Goal: Information Seeking & Learning: Check status

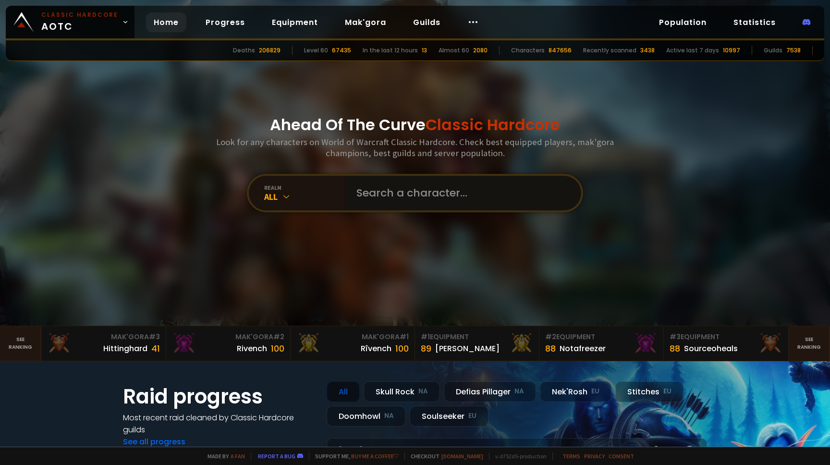
click at [383, 193] on input "text" at bounding box center [460, 193] width 219 height 35
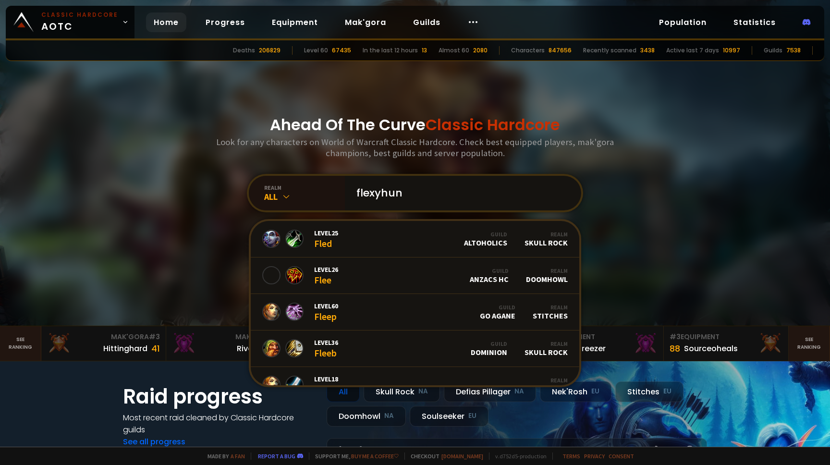
type input "flexyhunt"
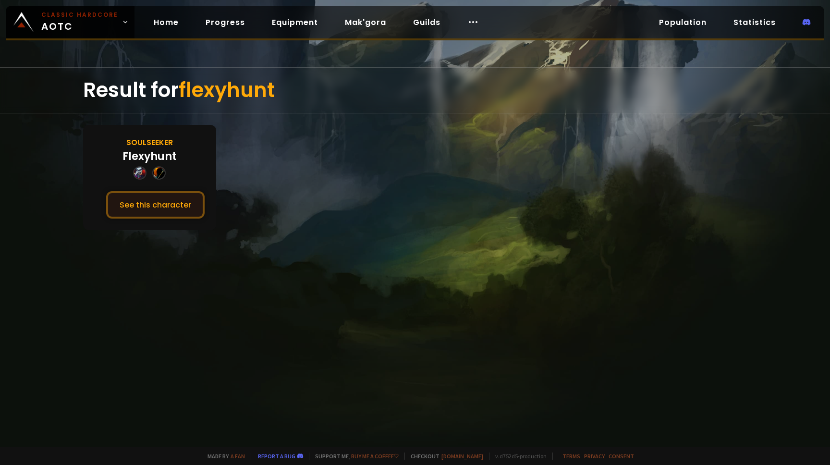
click at [193, 208] on button "See this character" at bounding box center [155, 204] width 99 height 27
click at [174, 210] on button "See this character" at bounding box center [155, 204] width 99 height 27
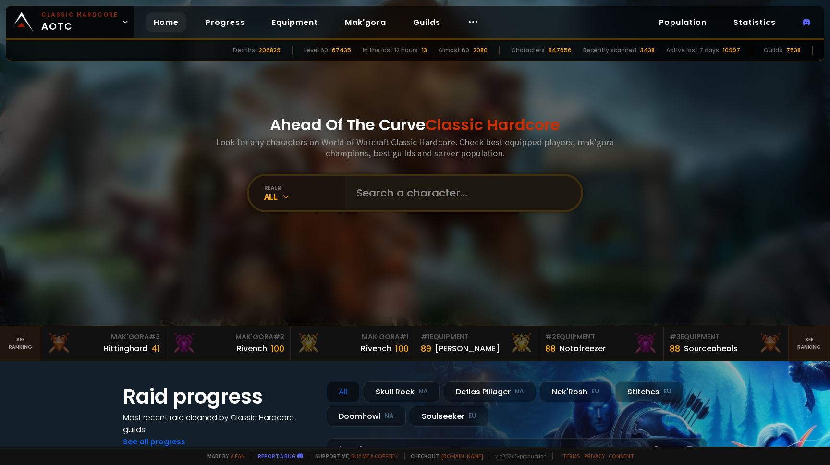
click at [424, 199] on input "text" at bounding box center [460, 193] width 219 height 35
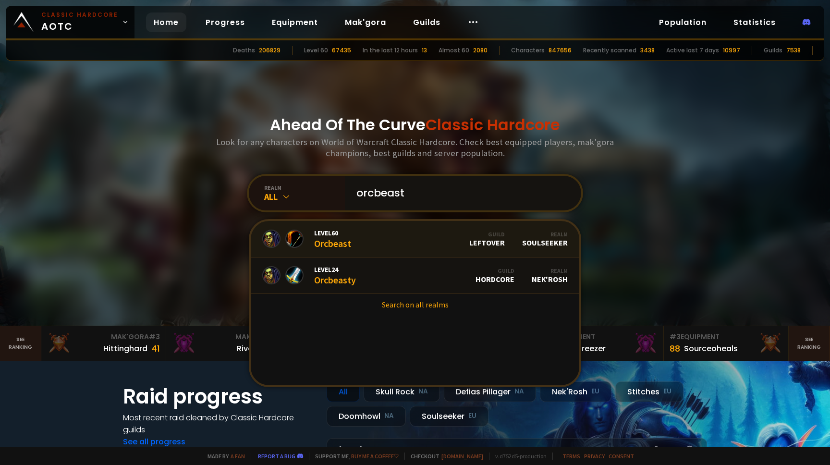
type input "orcbeast"
click at [336, 233] on span "Level 60" at bounding box center [332, 233] width 37 height 9
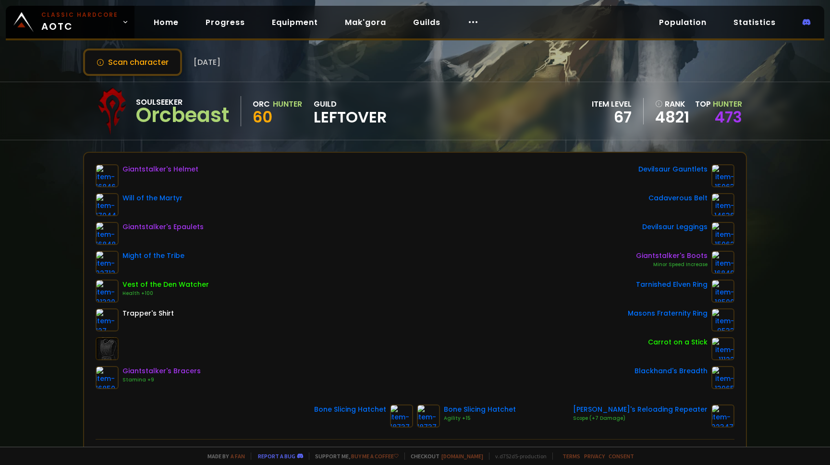
scroll to position [37, 0]
